Goal: Find specific page/section: Find specific page/section

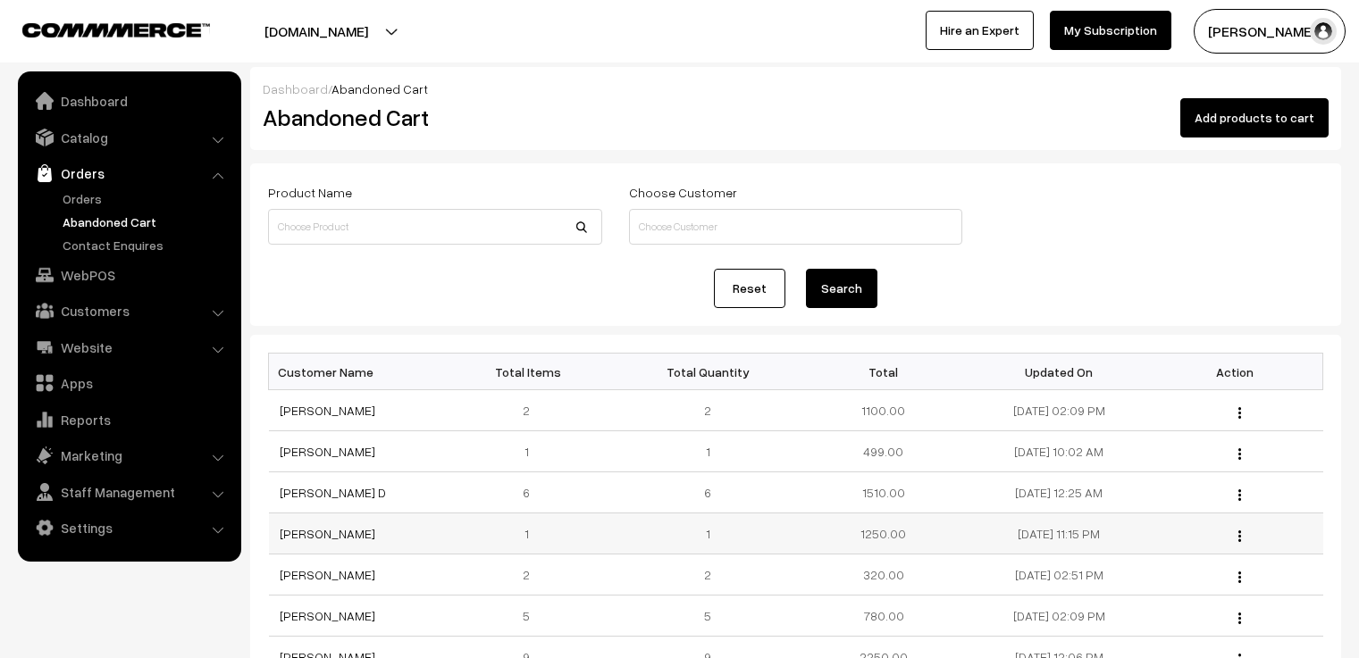
scroll to position [89, 0]
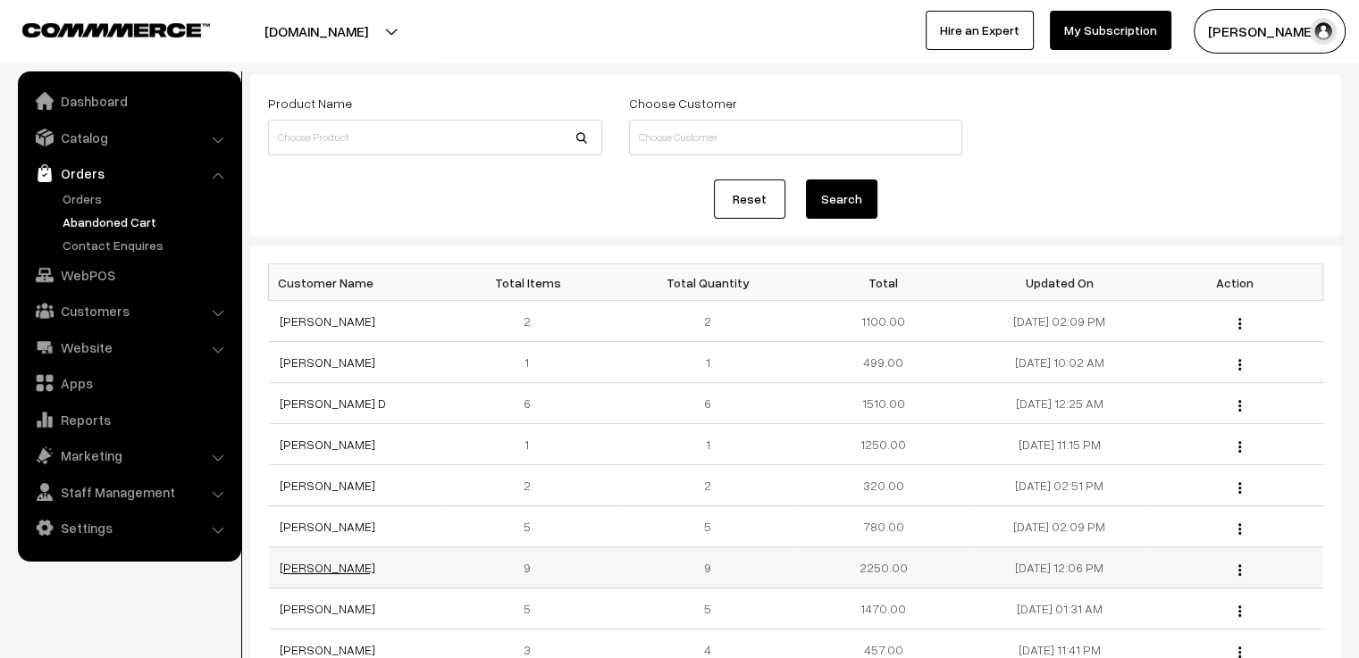
click at [337, 565] on link "[PERSON_NAME]" at bounding box center [328, 567] width 96 height 15
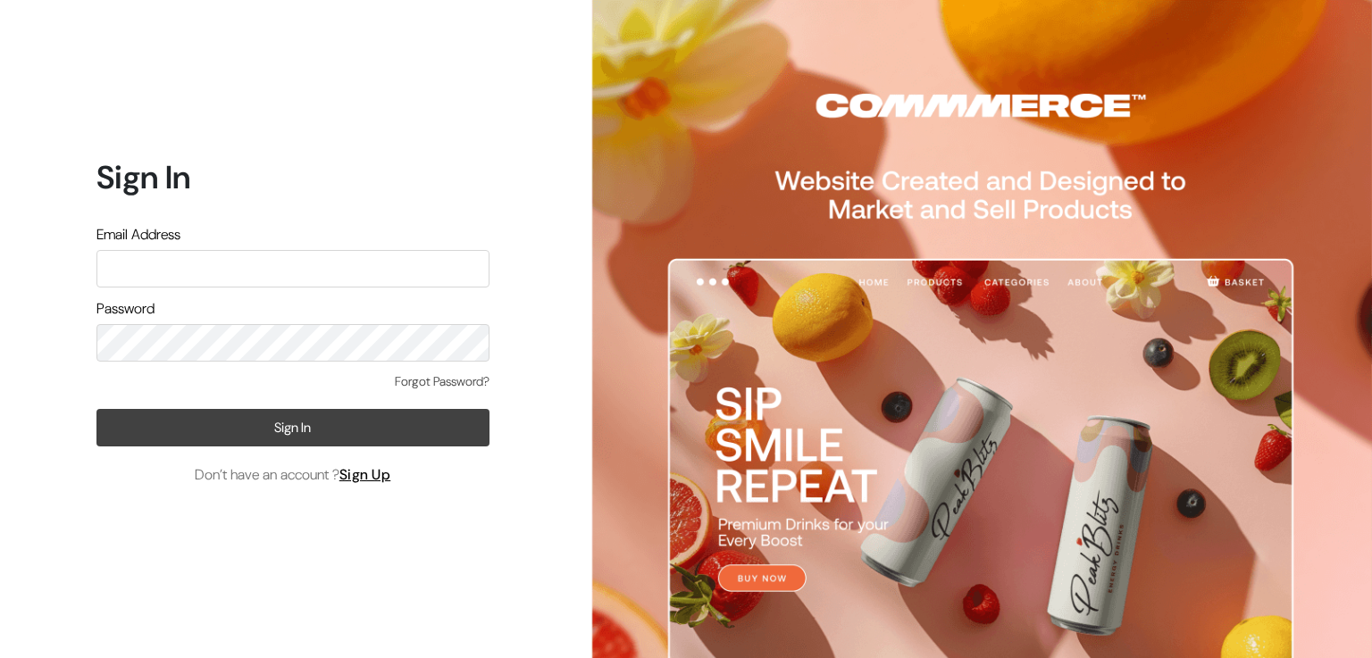
type input "[PERSON_NAME][EMAIL_ADDRESS][DOMAIN_NAME]"
click at [354, 421] on button "Sign In" at bounding box center [292, 428] width 393 height 38
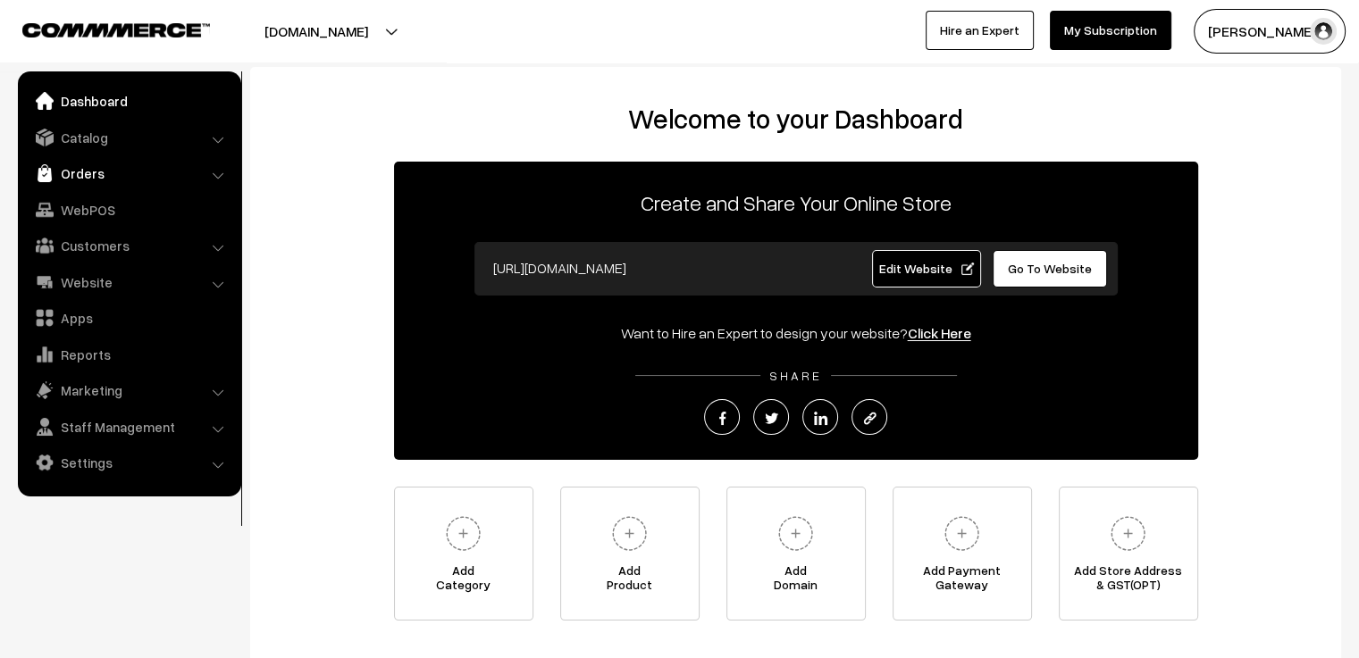
click at [98, 165] on link "Orders" at bounding box center [128, 173] width 213 height 32
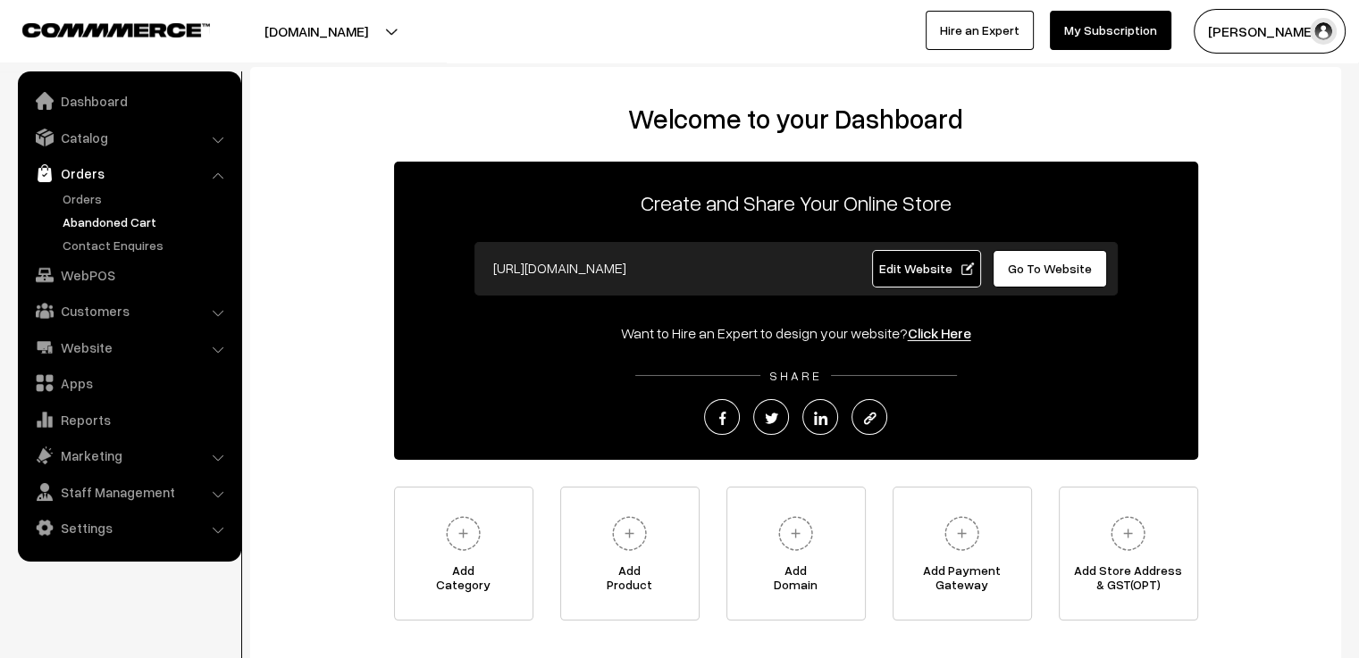
click at [86, 222] on link "Abandoned Cart" at bounding box center [146, 222] width 177 height 19
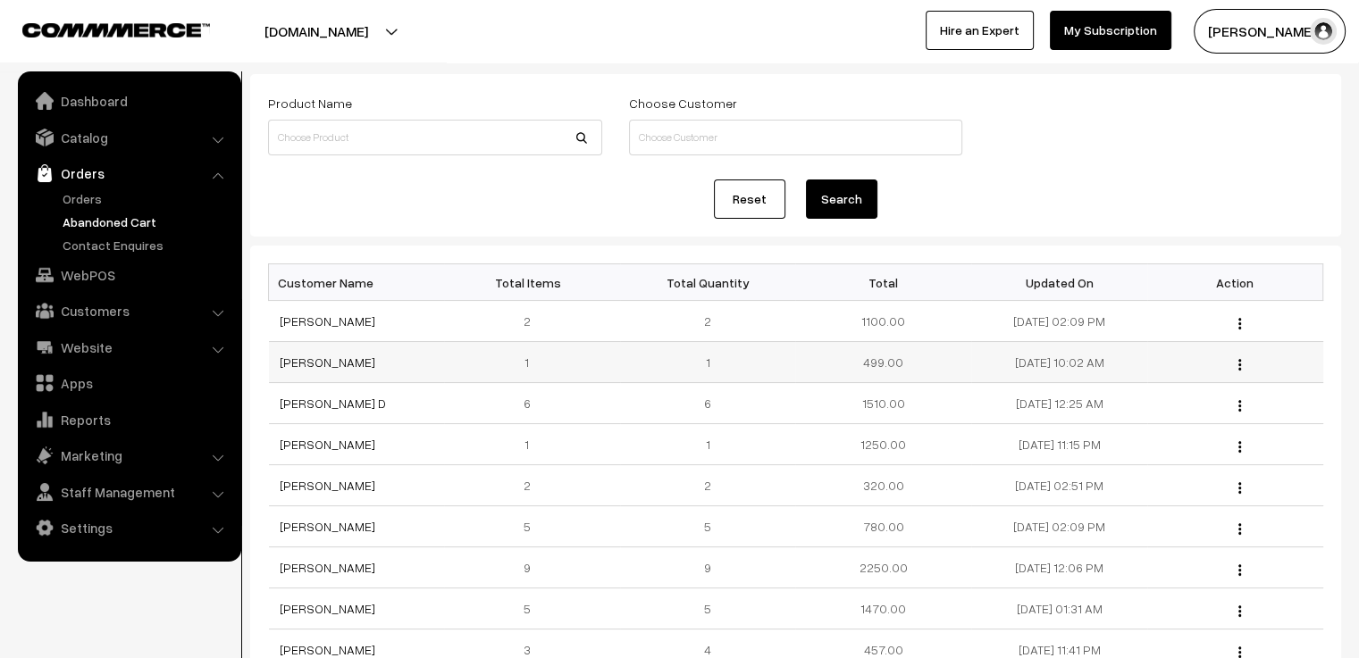
scroll to position [179, 0]
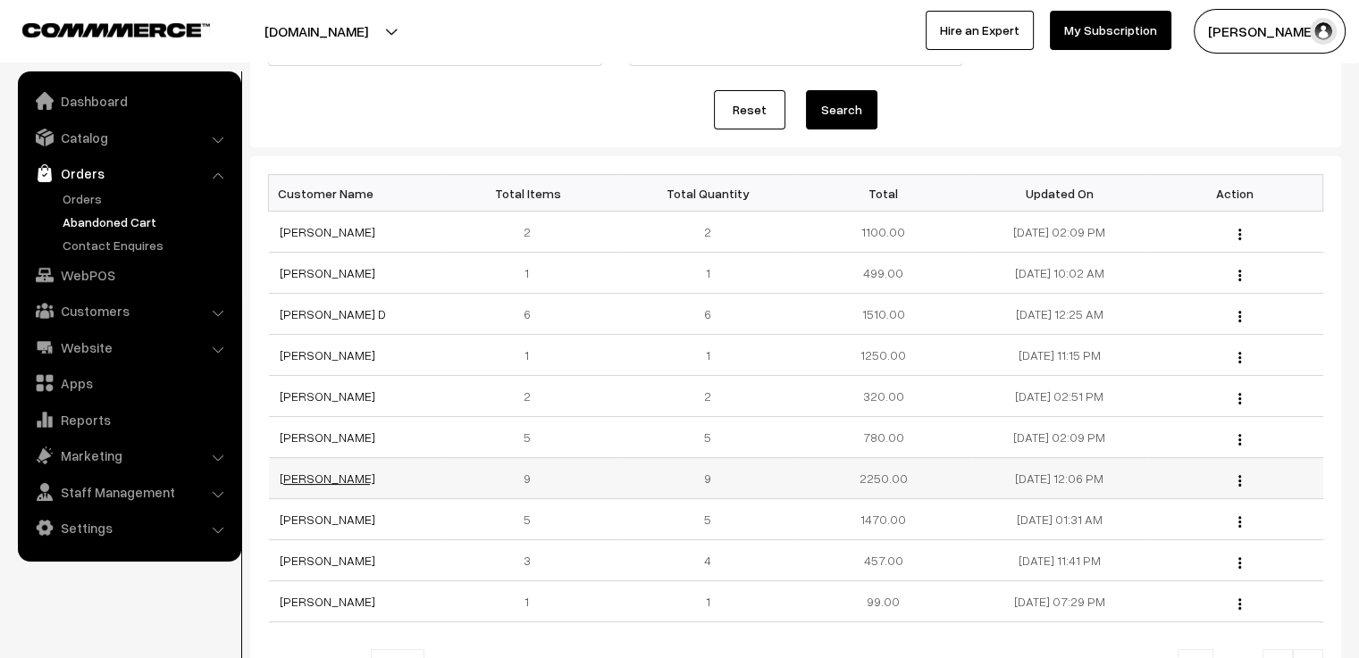
click at [345, 475] on link "Susmi Sreenath" at bounding box center [328, 478] width 96 height 15
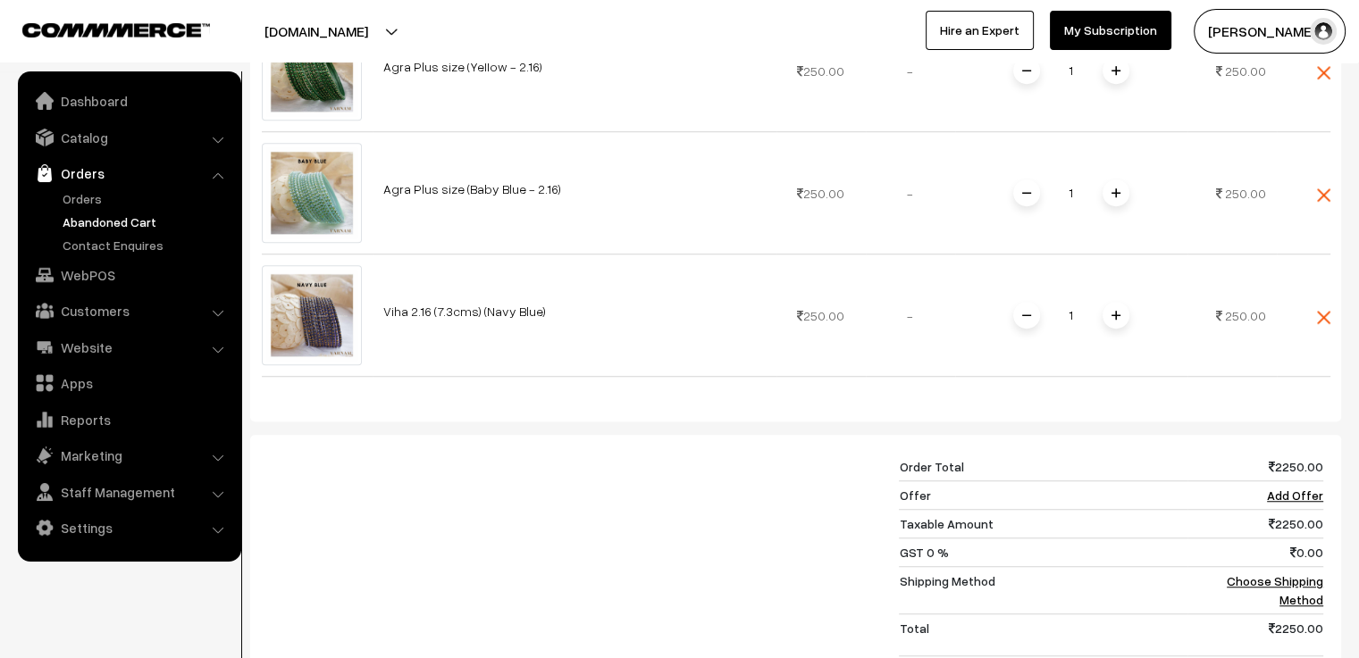
scroll to position [1340, 0]
